Goal: Task Accomplishment & Management: Complete application form

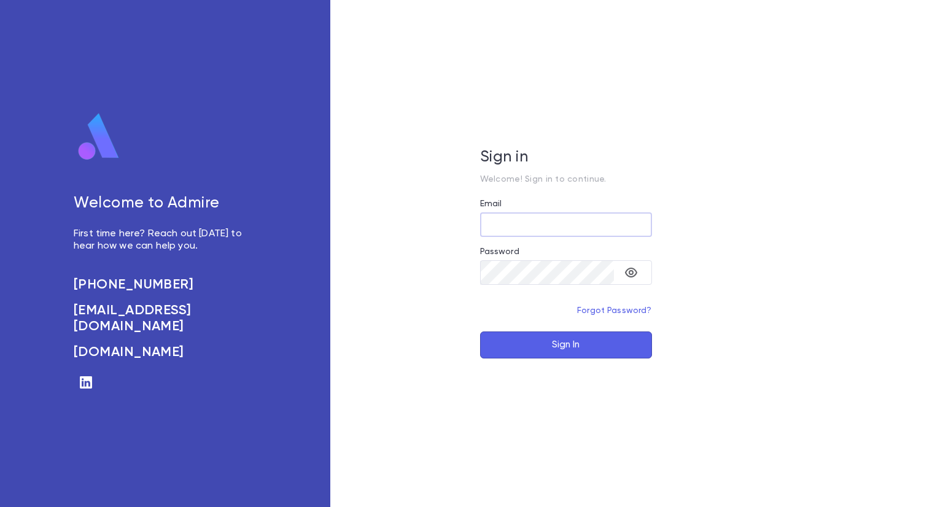
type input "**********"
click at [546, 346] on button "Sign In" at bounding box center [566, 344] width 172 height 27
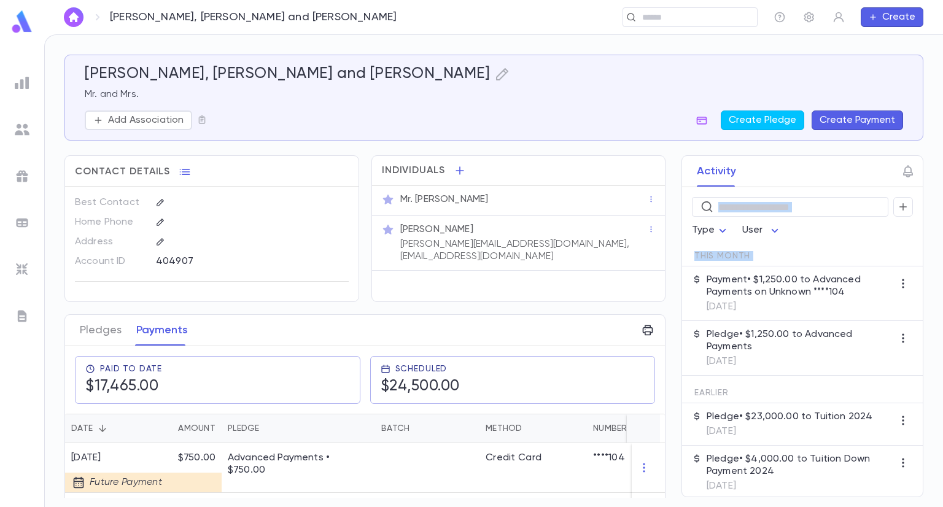
drag, startPoint x: 661, startPoint y: 203, endPoint x: 673, endPoint y: 285, distance: 83.2
click at [673, 285] on div "Activity ​ Type User This Month Payment • $1,250.00 to Advanced Payments on Unk…" at bounding box center [791, 326] width 264 height 342
click at [665, 280] on div "Activity ​ Type User This Month Payment • $1,250.00 to Advanced Payments on Unk…" at bounding box center [791, 326] width 264 height 342
click at [662, 280] on div "Activity ​ Type User This Month Payment • $1,250.00 to Advanced Payments on Unk…" at bounding box center [791, 326] width 264 height 342
drag, startPoint x: 662, startPoint y: 227, endPoint x: 671, endPoint y: 289, distance: 62.8
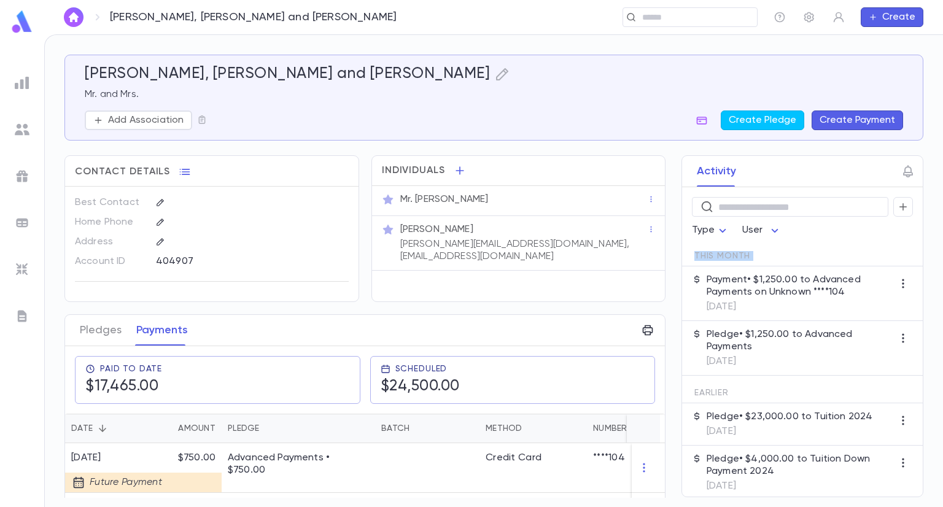
click at [671, 289] on div "Activity ​ Type User This Month Payment • $1,250.00 to Advanced Payments on Unk…" at bounding box center [791, 326] width 264 height 342
click at [28, 125] on img at bounding box center [22, 129] width 15 height 15
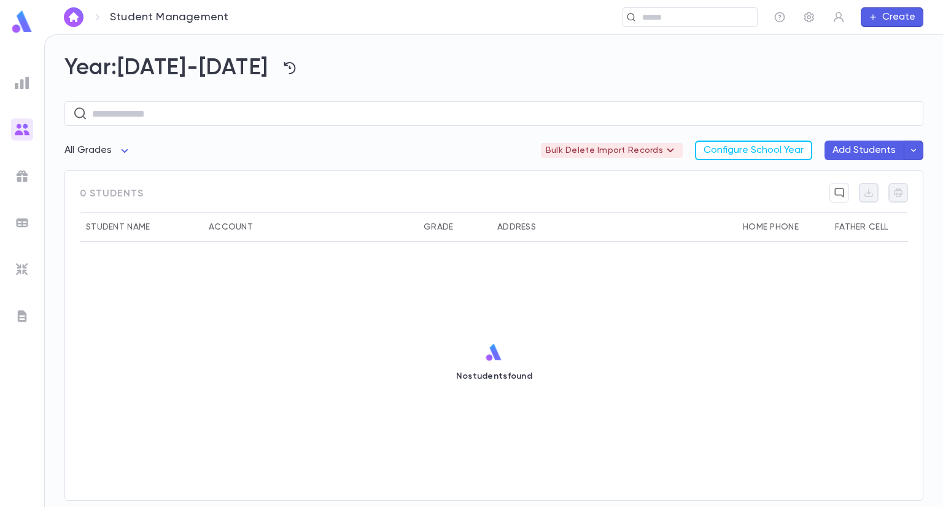
click at [940, 308] on div "Year: 2025-2026 ​ All Grades Bulk Delete Import Records Configure School Year A…" at bounding box center [494, 271] width 898 height 472
click at [209, 67] on h2 "Year: 2025-2026" at bounding box center [493, 68] width 859 height 27
click at [282, 69] on icon "button" at bounding box center [289, 68] width 15 height 15
click at [204, 60] on div at bounding box center [471, 253] width 943 height 507
click at [22, 87] on img at bounding box center [22, 82] width 15 height 15
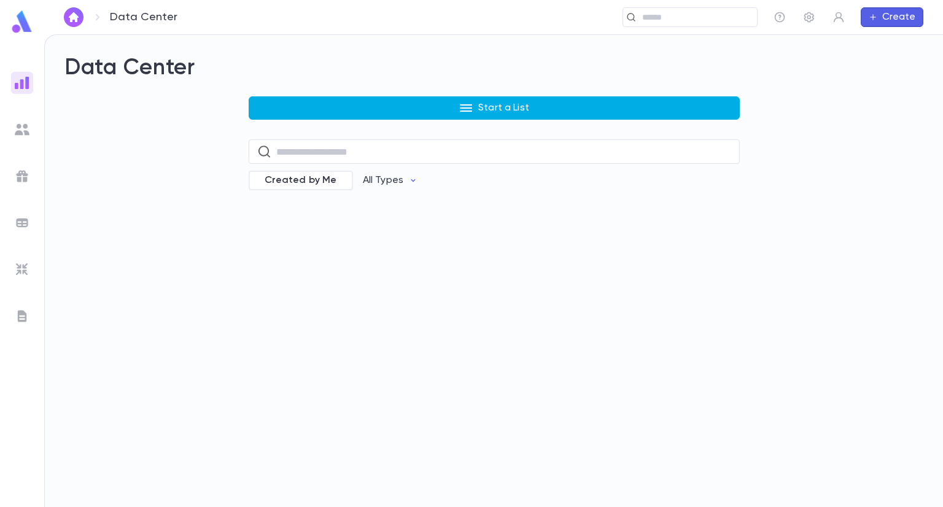
click at [472, 109] on icon "button" at bounding box center [465, 108] width 15 height 15
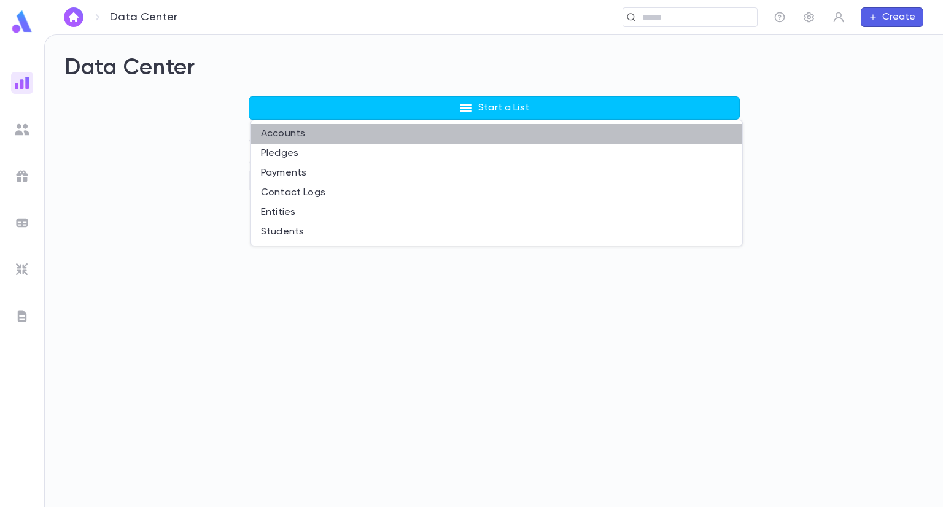
click at [295, 136] on li "Accounts" at bounding box center [496, 134] width 491 height 20
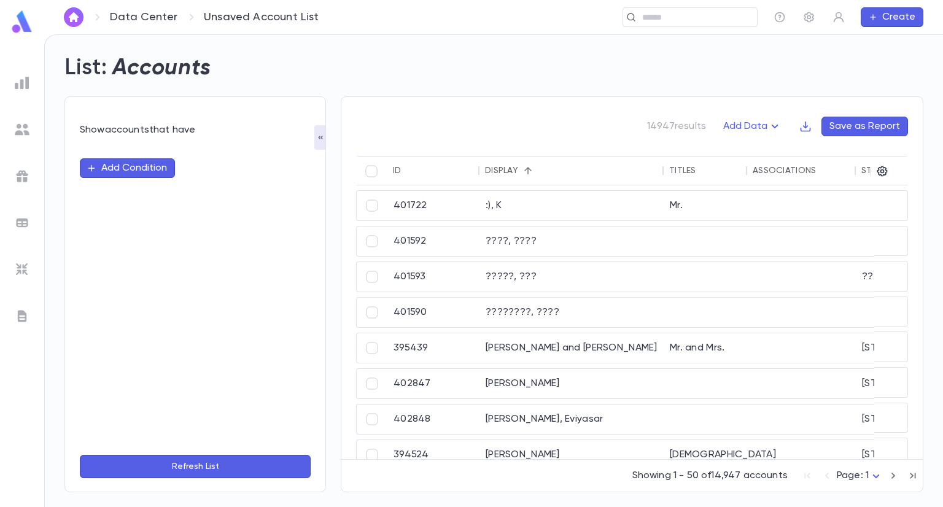
click at [142, 172] on button "Add Condition" at bounding box center [127, 168] width 95 height 20
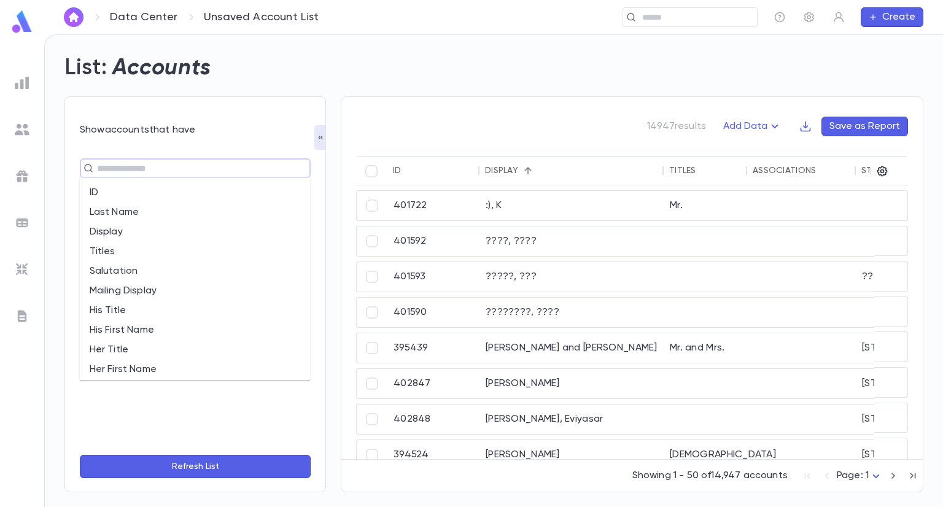
click at [211, 176] on input "text" at bounding box center [189, 168] width 193 height 17
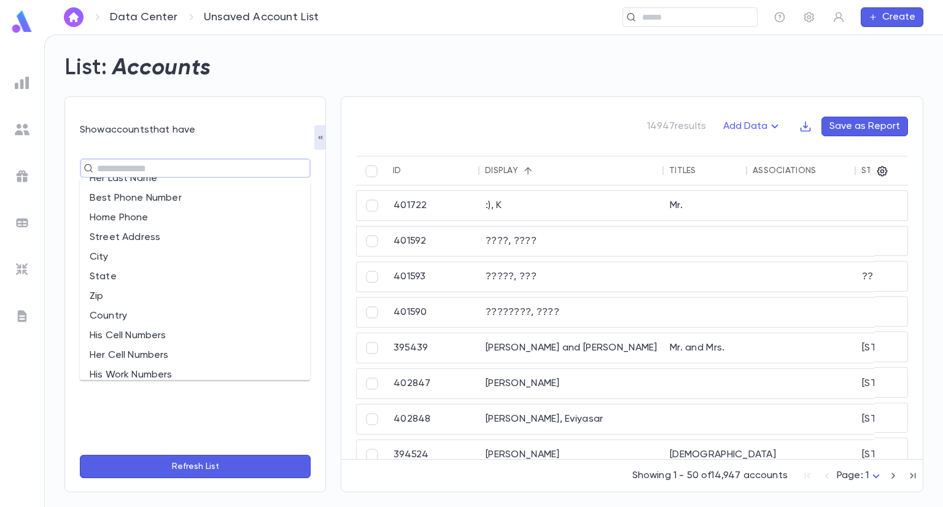
scroll to position [754, 0]
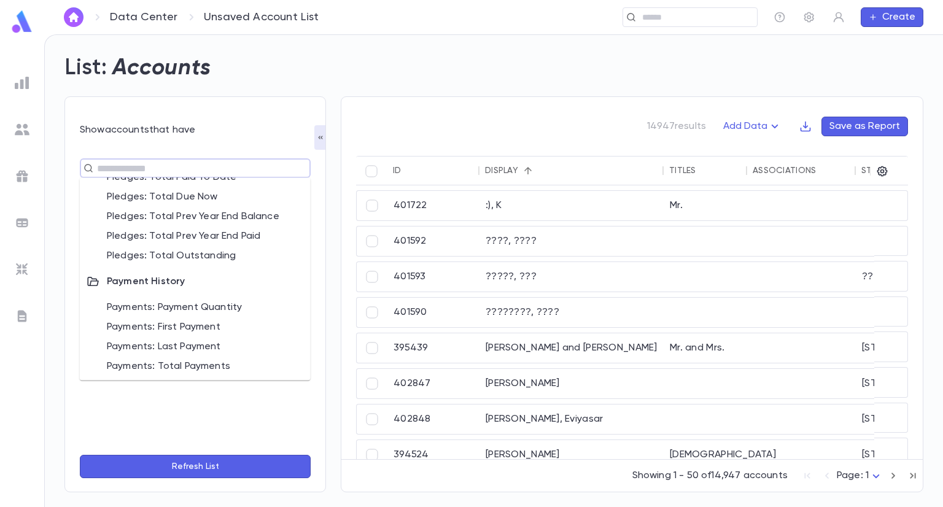
click at [21, 129] on img at bounding box center [22, 129] width 15 height 15
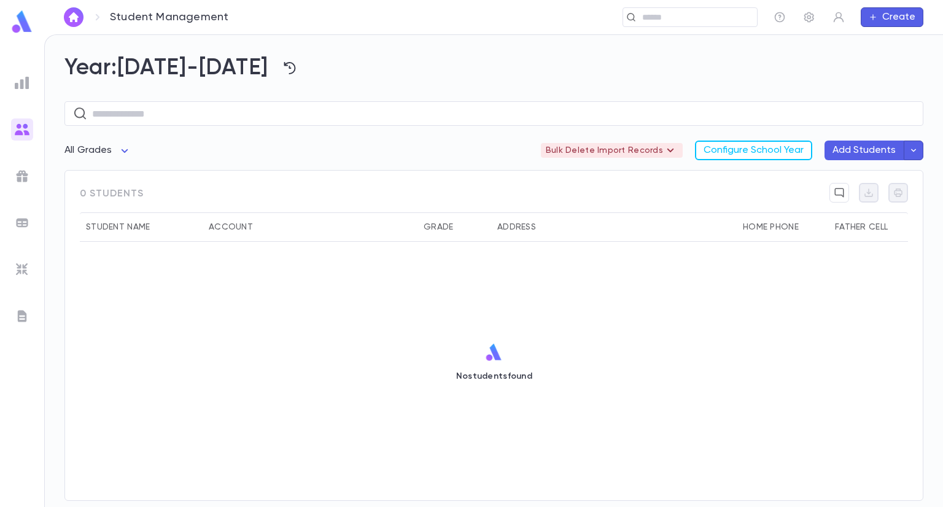
click at [26, 82] on img at bounding box center [22, 82] width 15 height 15
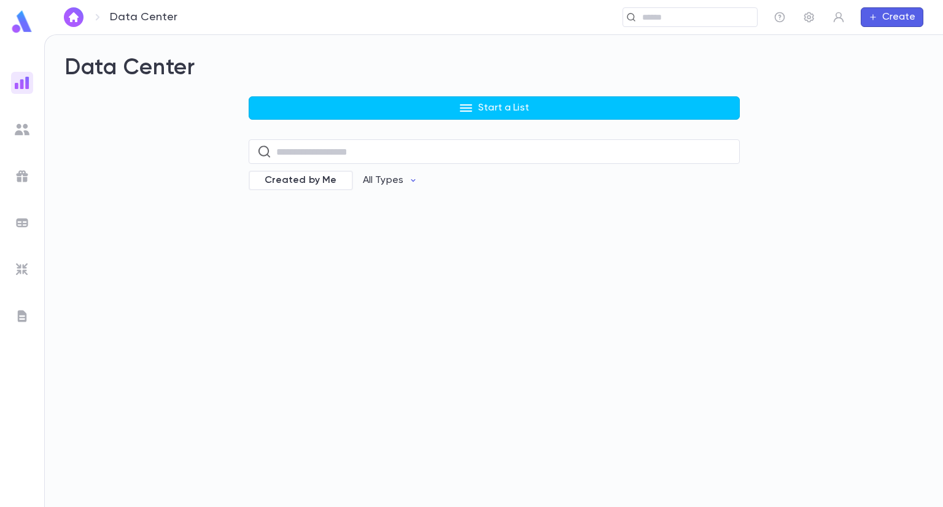
click at [473, 92] on div "Data Center Start a List ​ Created by Me All Types" at bounding box center [493, 131] width 859 height 152
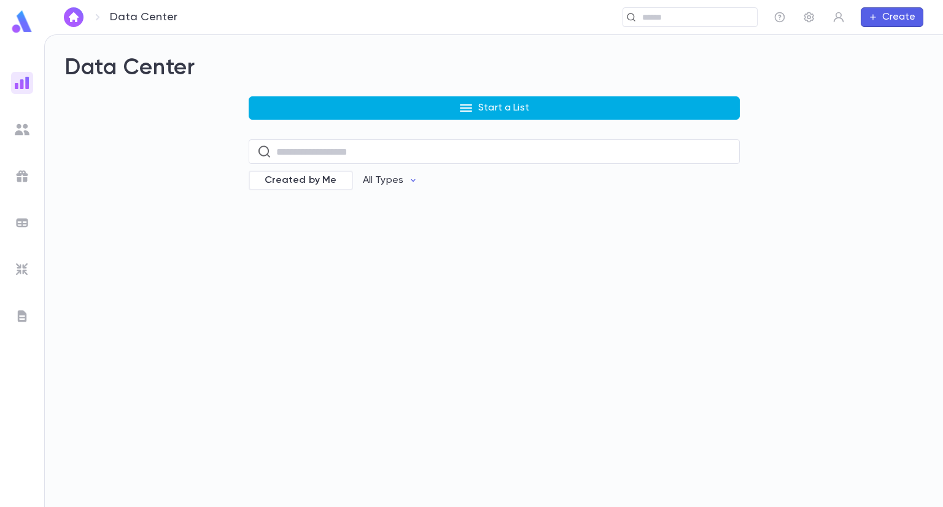
click at [469, 101] on icon "button" at bounding box center [465, 108] width 15 height 15
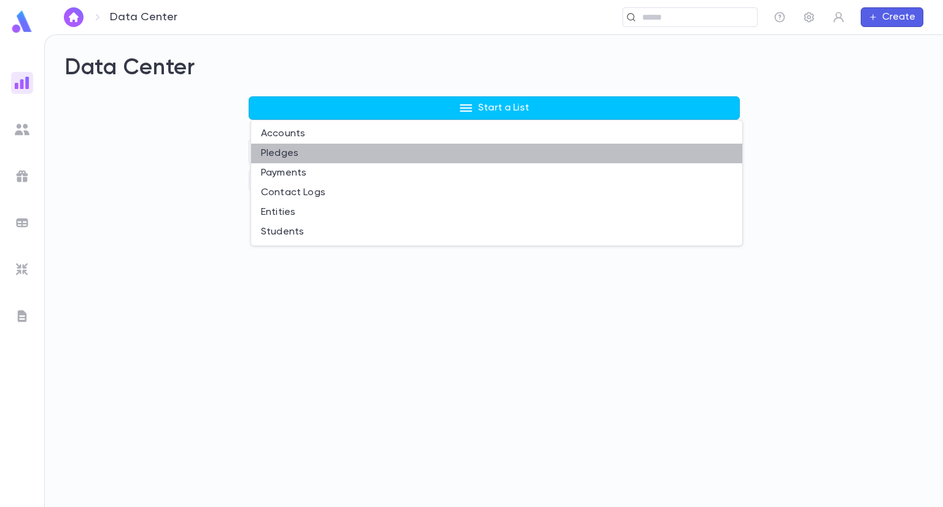
click at [289, 149] on li "Pledges" at bounding box center [496, 154] width 491 height 20
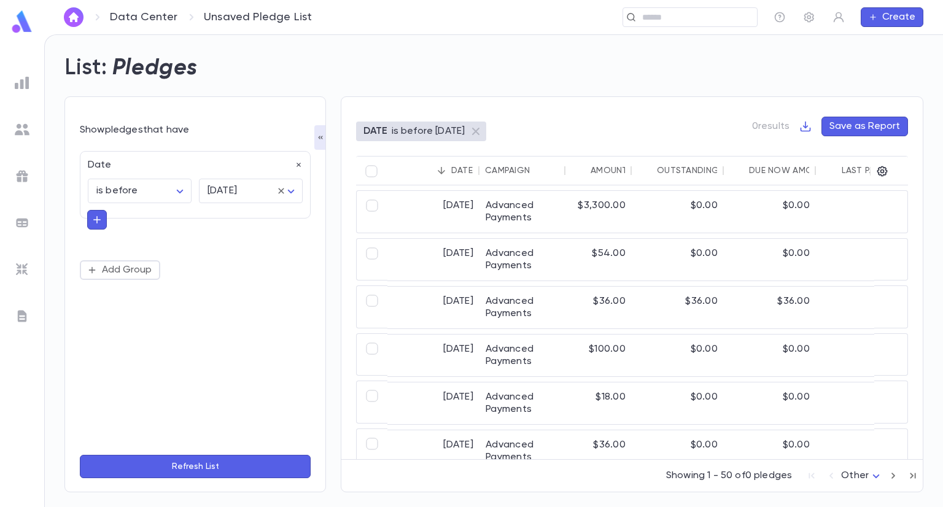
click at [109, 223] on div "Date is before ******** ​ tomorrow ******** ​" at bounding box center [195, 191] width 231 height 80
click at [88, 222] on button "button" at bounding box center [97, 220] width 20 height 20
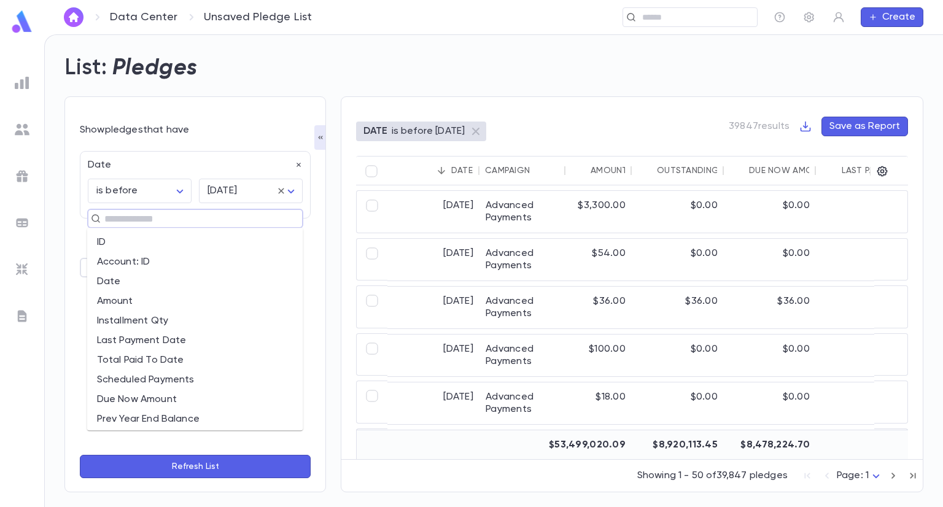
click at [150, 224] on input "text" at bounding box center [190, 218] width 179 height 17
type input "*"
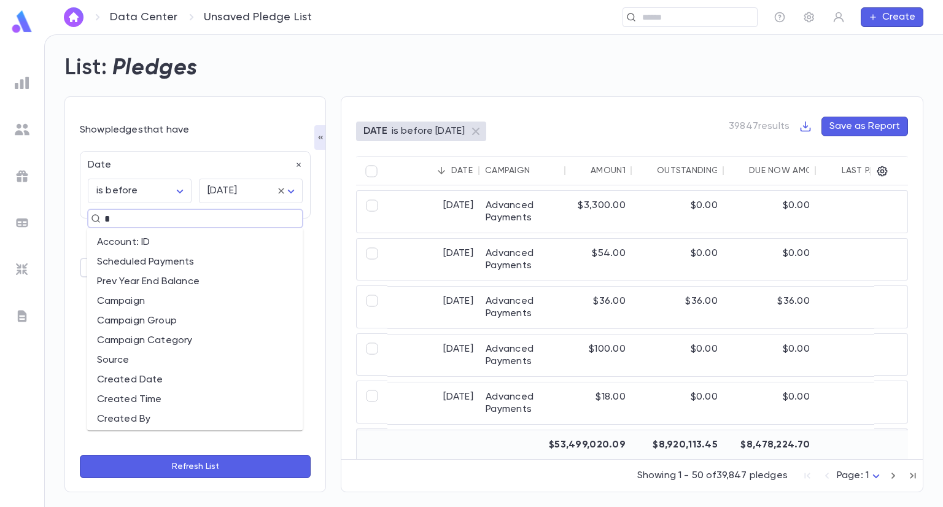
click at [142, 302] on li "Campaign" at bounding box center [195, 302] width 216 height 20
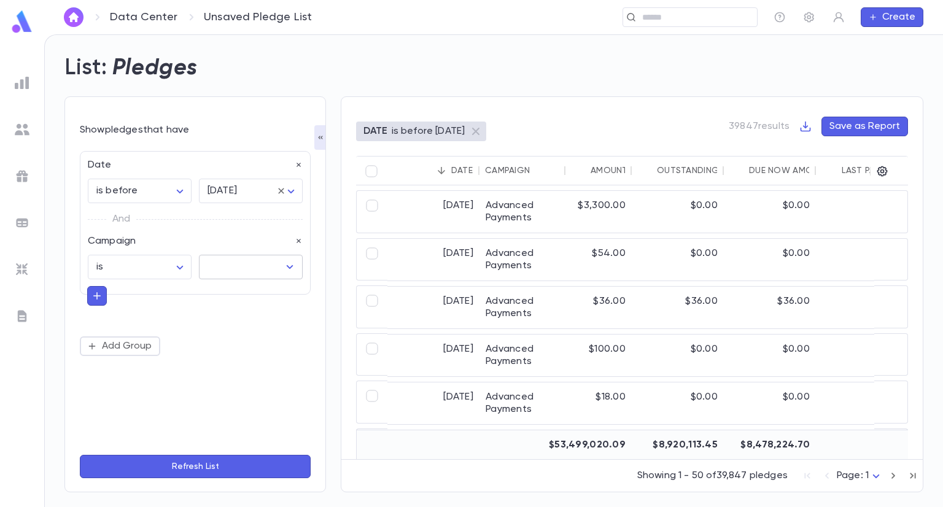
click at [261, 274] on input "text" at bounding box center [241, 266] width 74 height 23
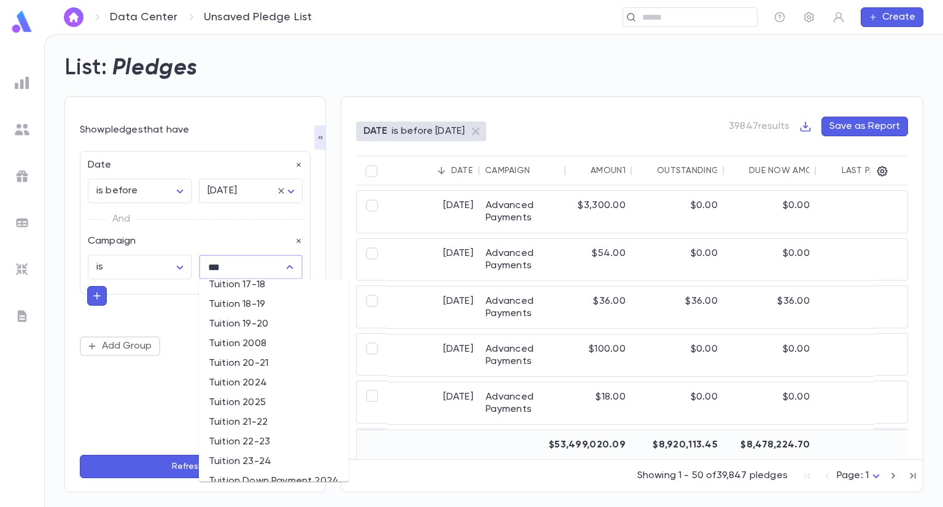
scroll to position [239, 0]
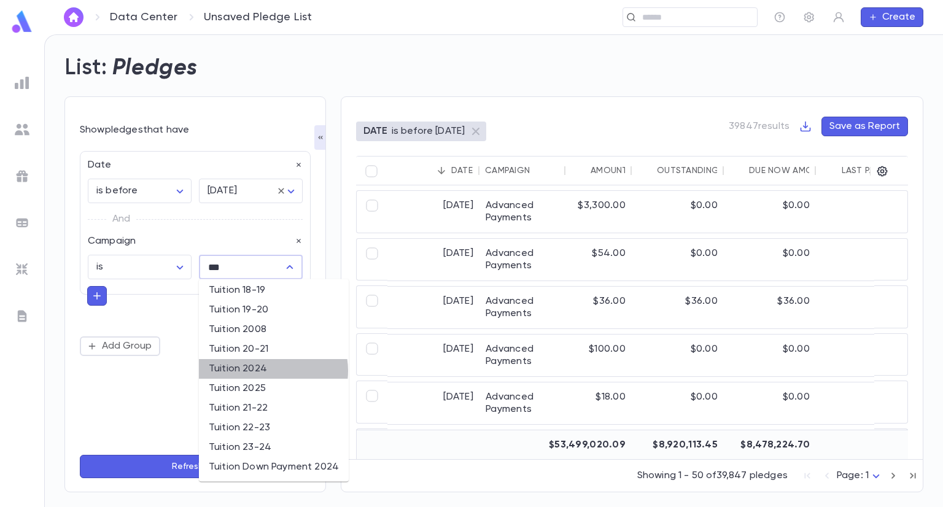
click at [272, 371] on li "Tuition 2024" at bounding box center [274, 369] width 150 height 20
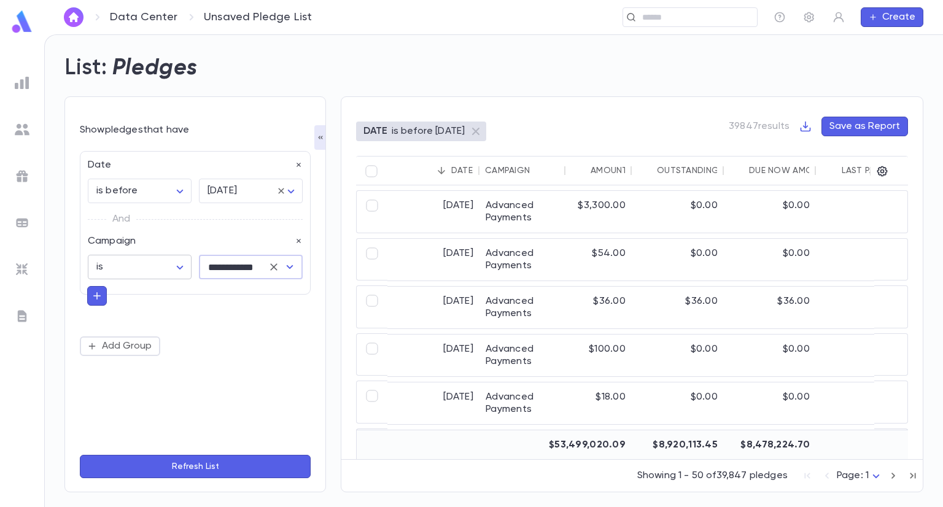
type input "**********"
click at [182, 266] on body "**********" at bounding box center [471, 270] width 943 height 473
click at [128, 334] on span "is one of" at bounding box center [142, 332] width 83 height 12
type input "**"
click at [289, 268] on icon "Open" at bounding box center [290, 267] width 7 height 4
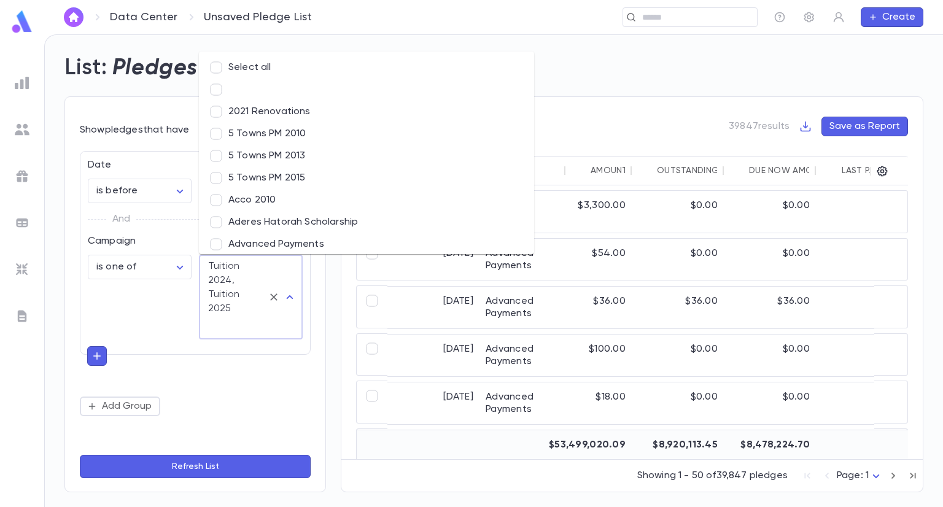
scroll to position [7226, 0]
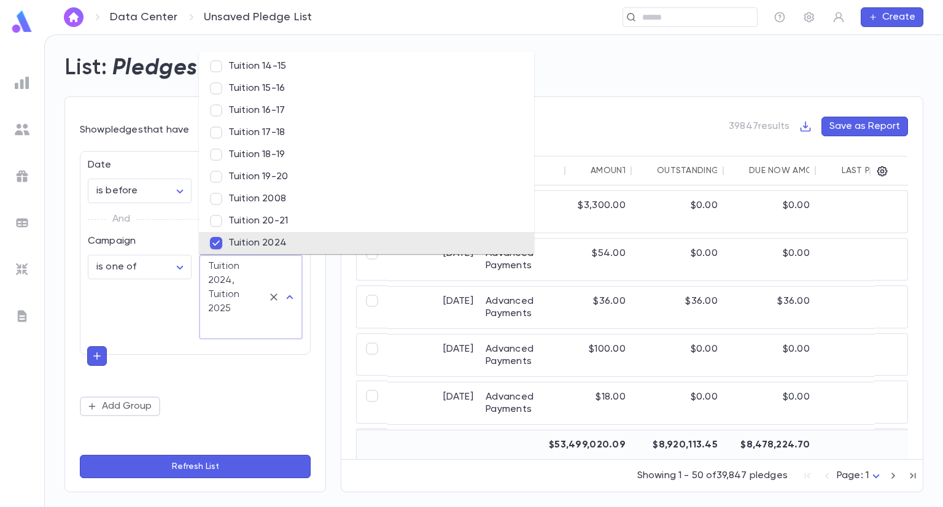
click at [220, 469] on button "Refresh List" at bounding box center [195, 466] width 231 height 23
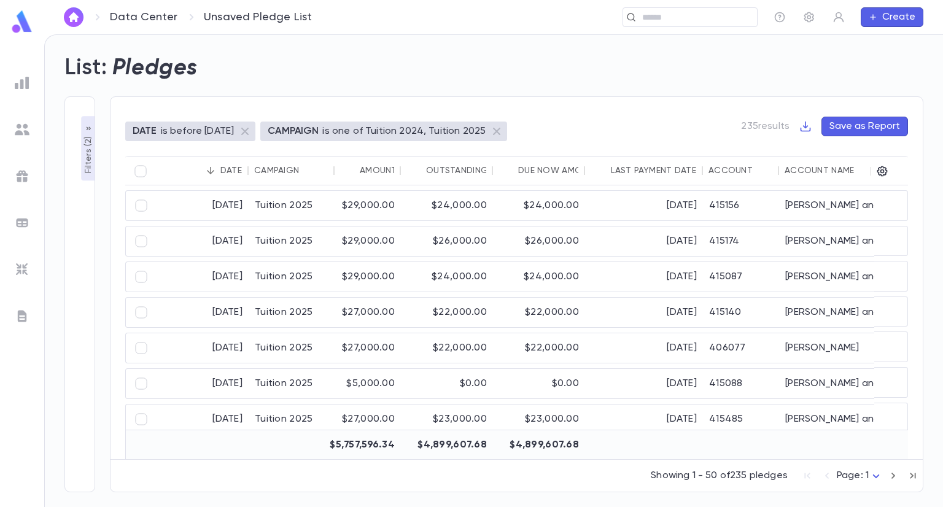
click at [808, 173] on div "Account Name" at bounding box center [818, 171] width 69 height 10
click at [807, 126] on icon "button" at bounding box center [805, 127] width 10 height 10
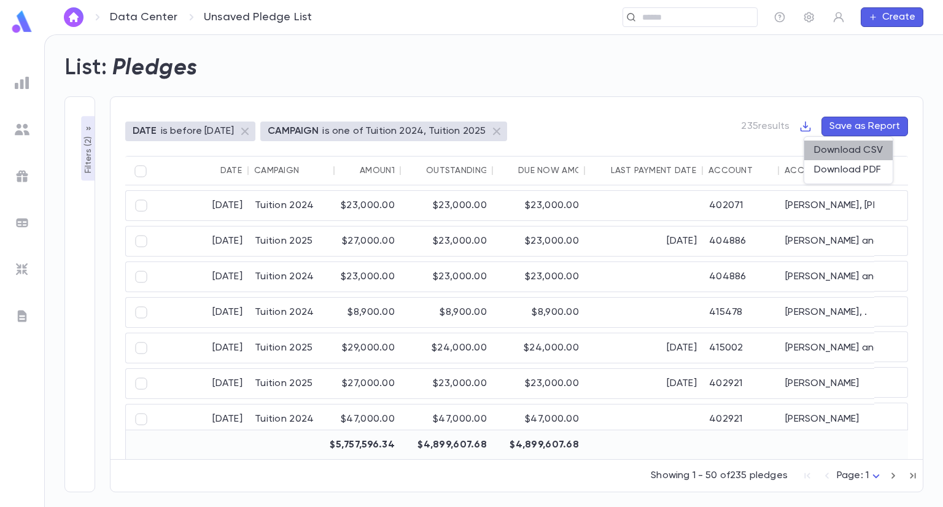
click at [867, 150] on li "Download CSV" at bounding box center [848, 151] width 88 height 20
click at [23, 128] on img at bounding box center [22, 129] width 15 height 15
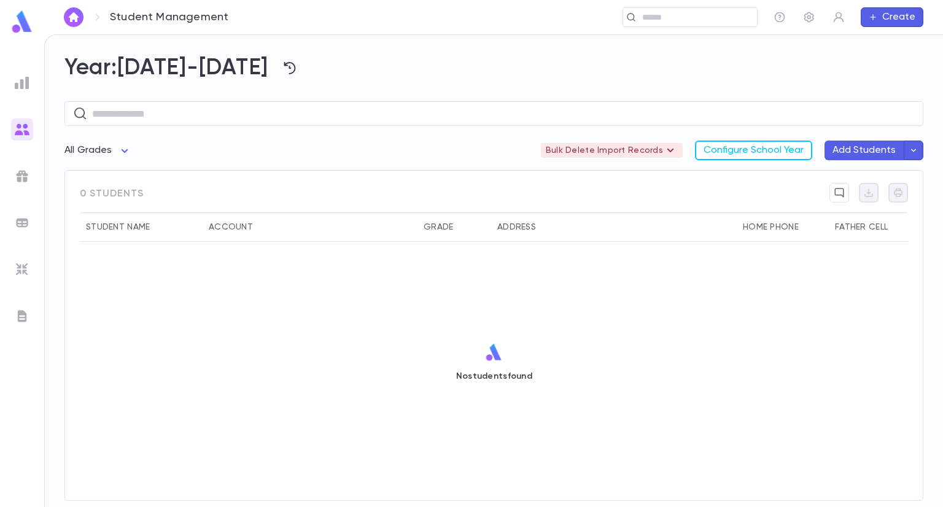
click at [914, 151] on icon "button" at bounding box center [913, 150] width 11 height 12
click at [837, 117] on div at bounding box center [471, 253] width 943 height 507
click at [866, 150] on button "Add Students" at bounding box center [863, 151] width 79 height 20
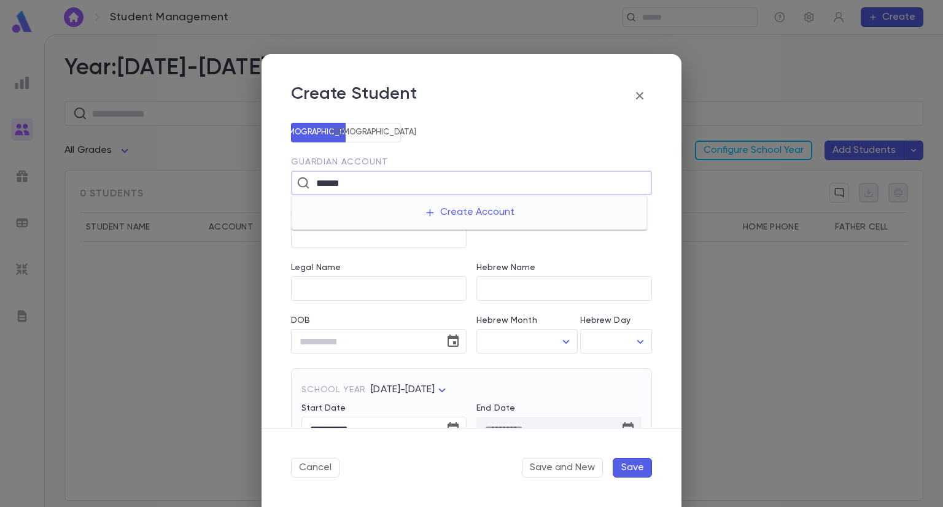
drag, startPoint x: 423, startPoint y: 185, endPoint x: 276, endPoint y: 171, distance: 148.6
click at [276, 171] on div "**********" at bounding box center [471, 275] width 420 height 305
type input "*******"
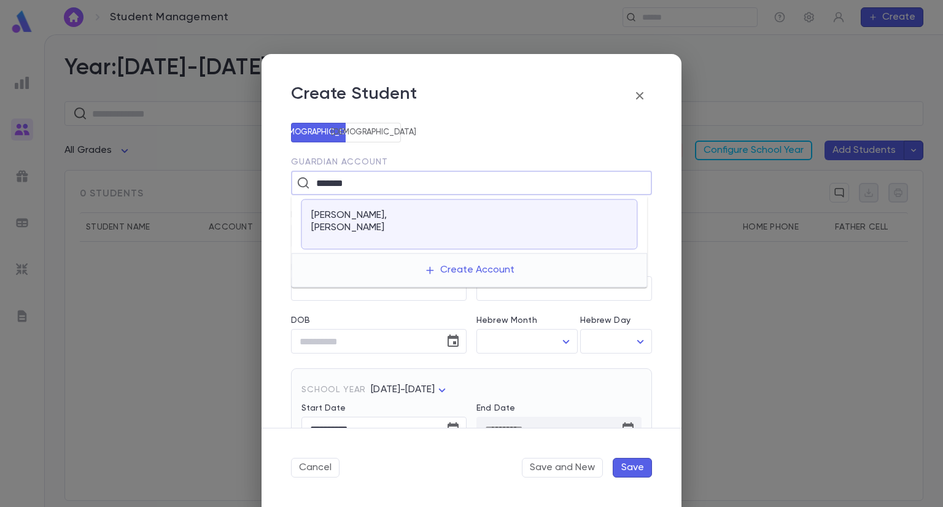
click at [366, 220] on p "Abenson, Yacov" at bounding box center [356, 221] width 90 height 25
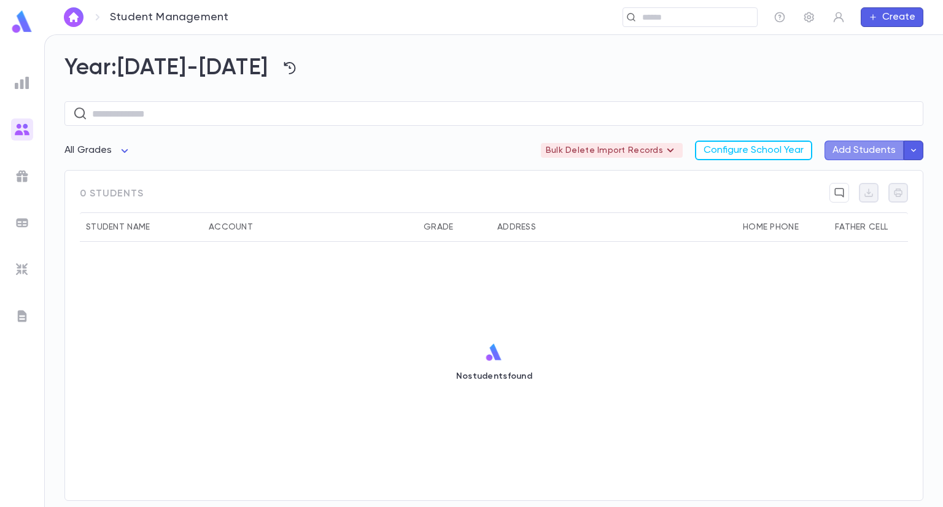
click at [889, 150] on button "Add Students" at bounding box center [863, 151] width 79 height 20
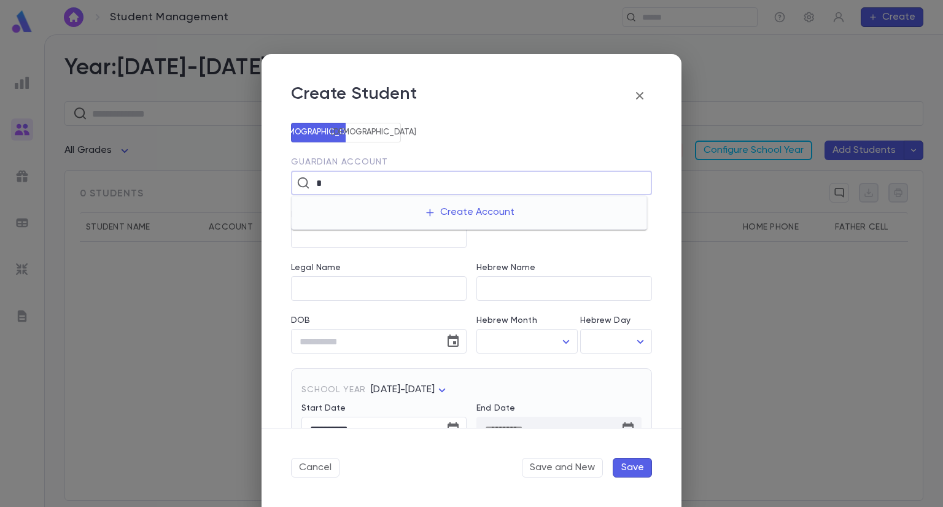
type input "*******"
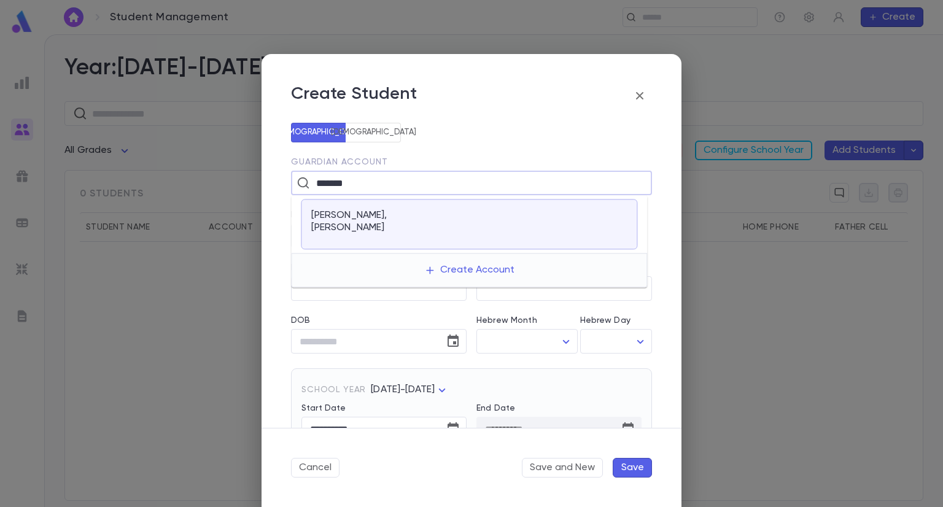
click at [385, 237] on li "Abenson, Yacov" at bounding box center [469, 224] width 356 height 58
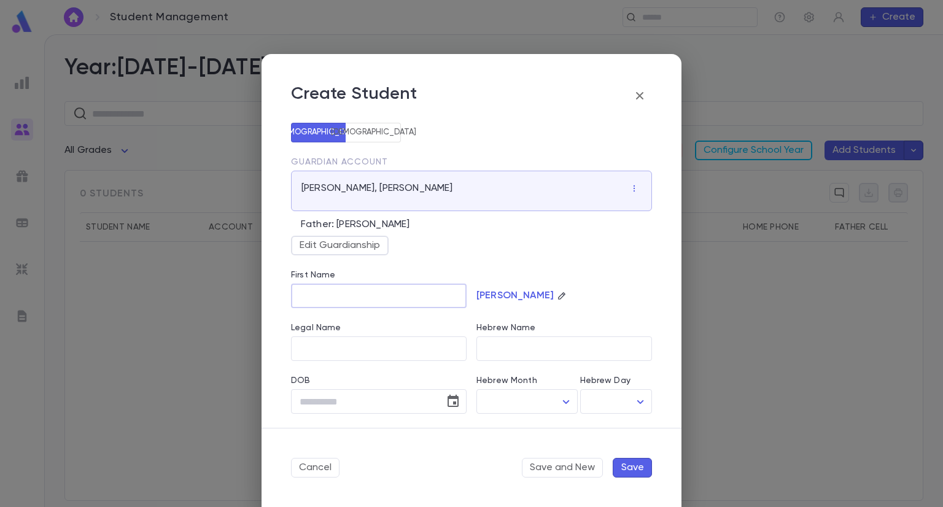
click at [371, 295] on input "First Name" at bounding box center [379, 296] width 176 height 24
click at [515, 258] on div "Abenson" at bounding box center [558, 281] width 185 height 53
click at [325, 304] on input "First Name" at bounding box center [379, 296] width 176 height 24
paste input "*****"
type input "*****"
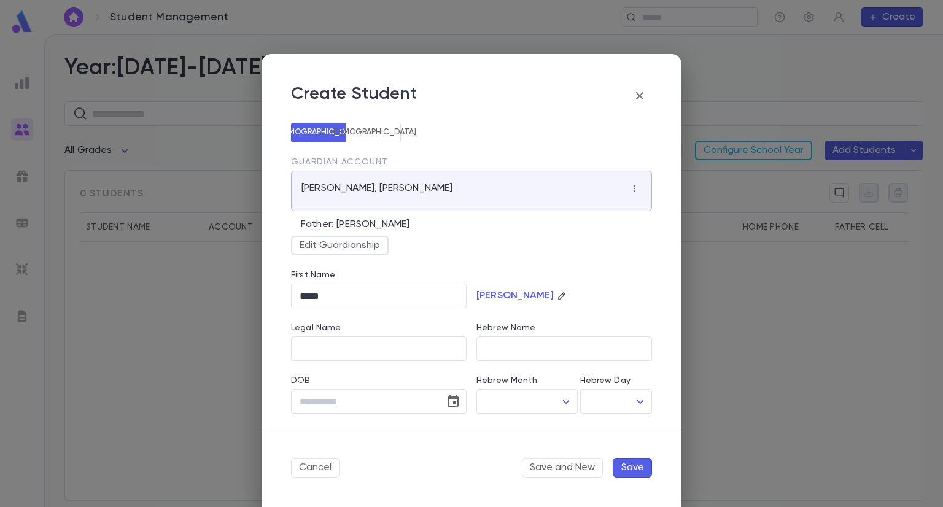
click at [551, 115] on h2 "Create Student" at bounding box center [471, 88] width 420 height 69
click at [641, 93] on icon "button" at bounding box center [639, 95] width 15 height 15
